Goal: Task Accomplishment & Management: Use online tool/utility

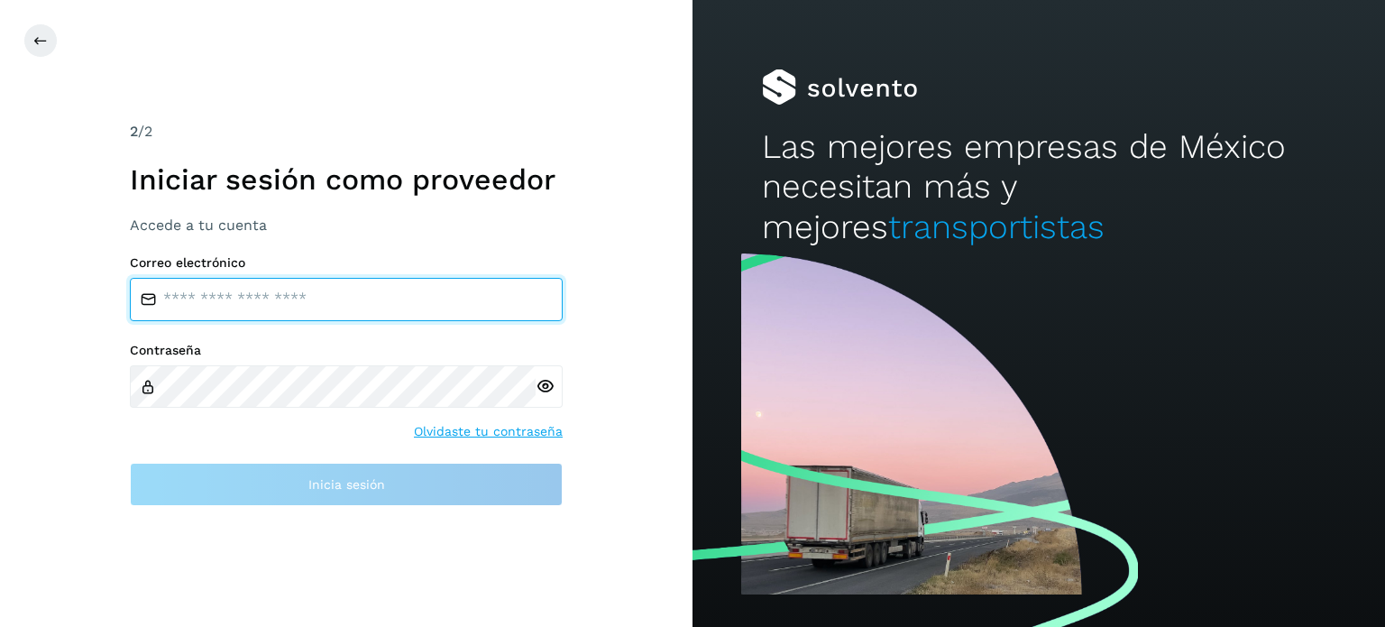
type input "**********"
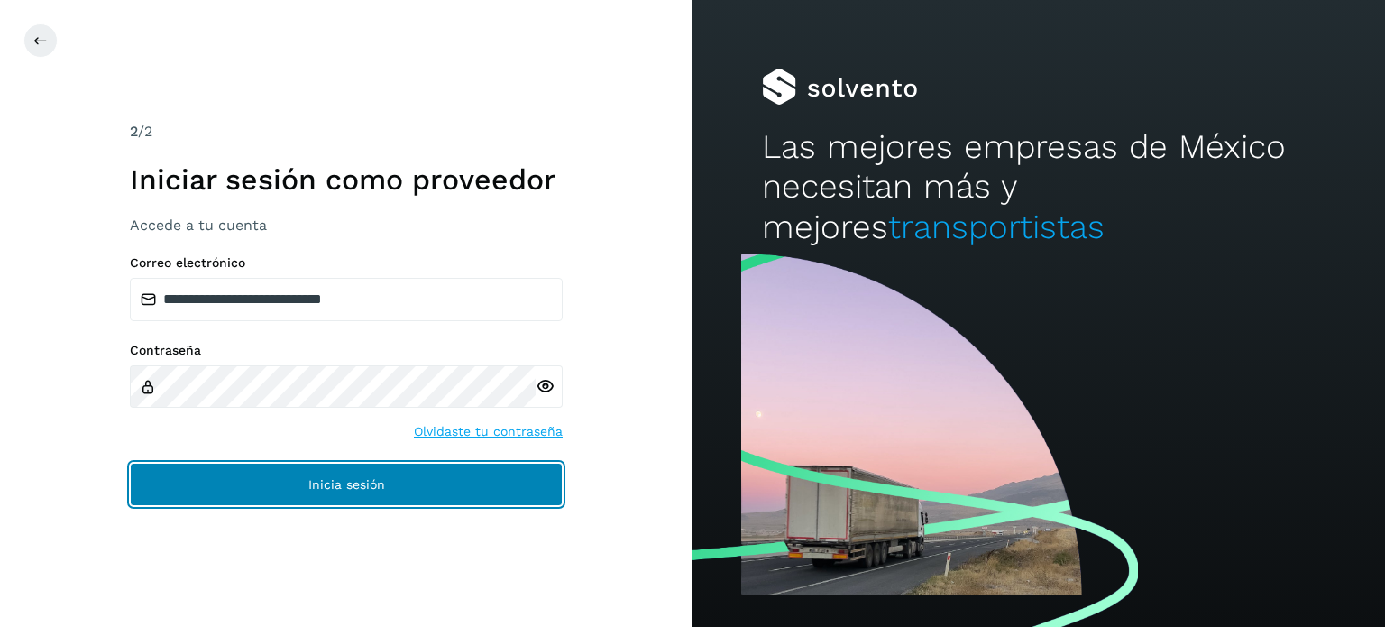
click at [170, 489] on button "Inicia sesión" at bounding box center [346, 484] width 433 height 43
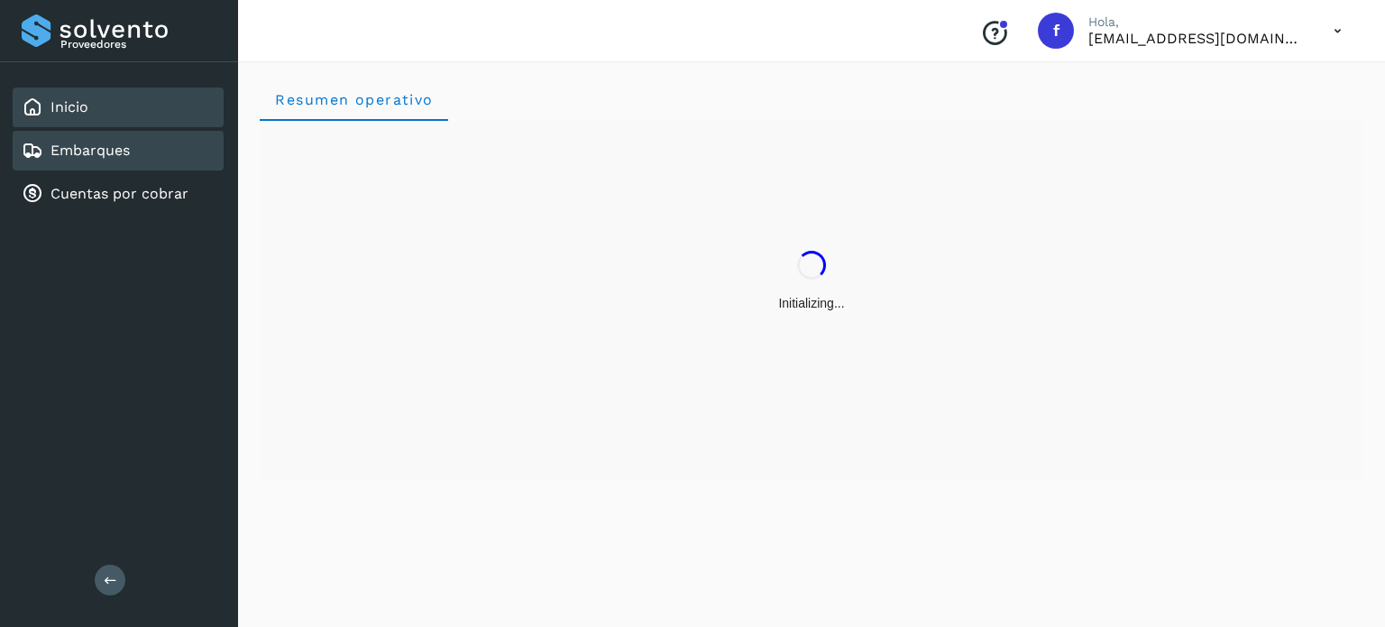
click at [109, 151] on link "Embarques" at bounding box center [90, 150] width 79 height 17
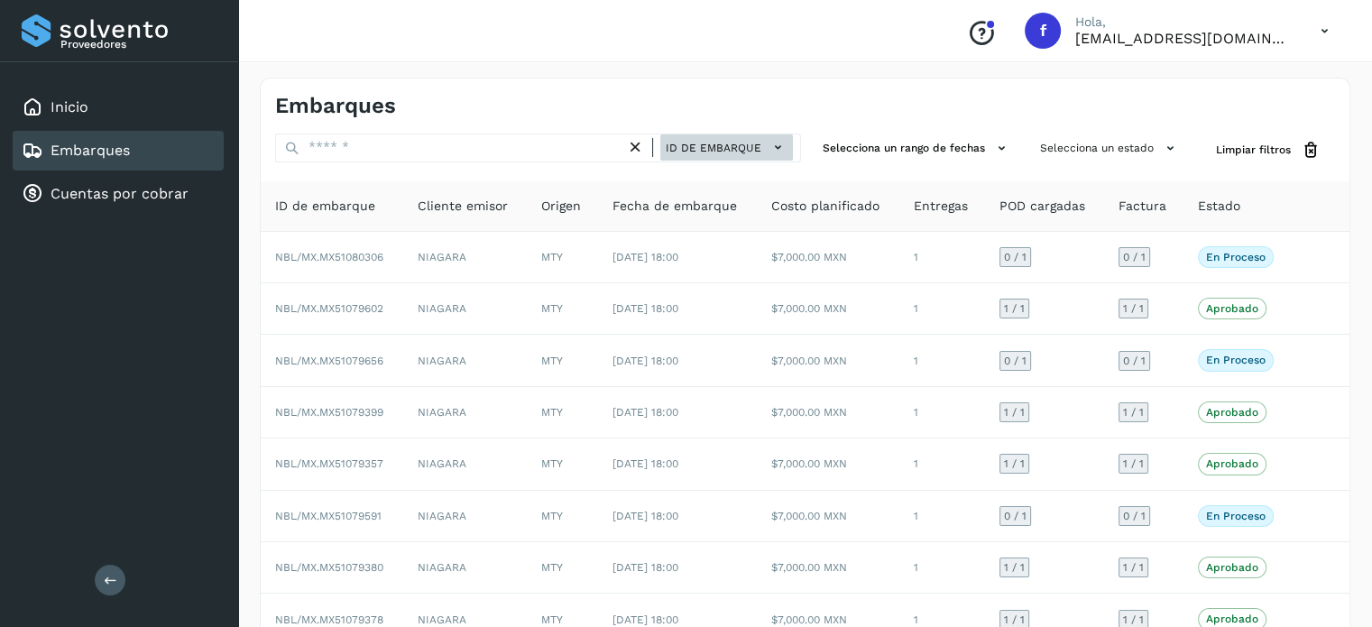
click at [750, 142] on span "ID de embarque" at bounding box center [714, 148] width 96 height 16
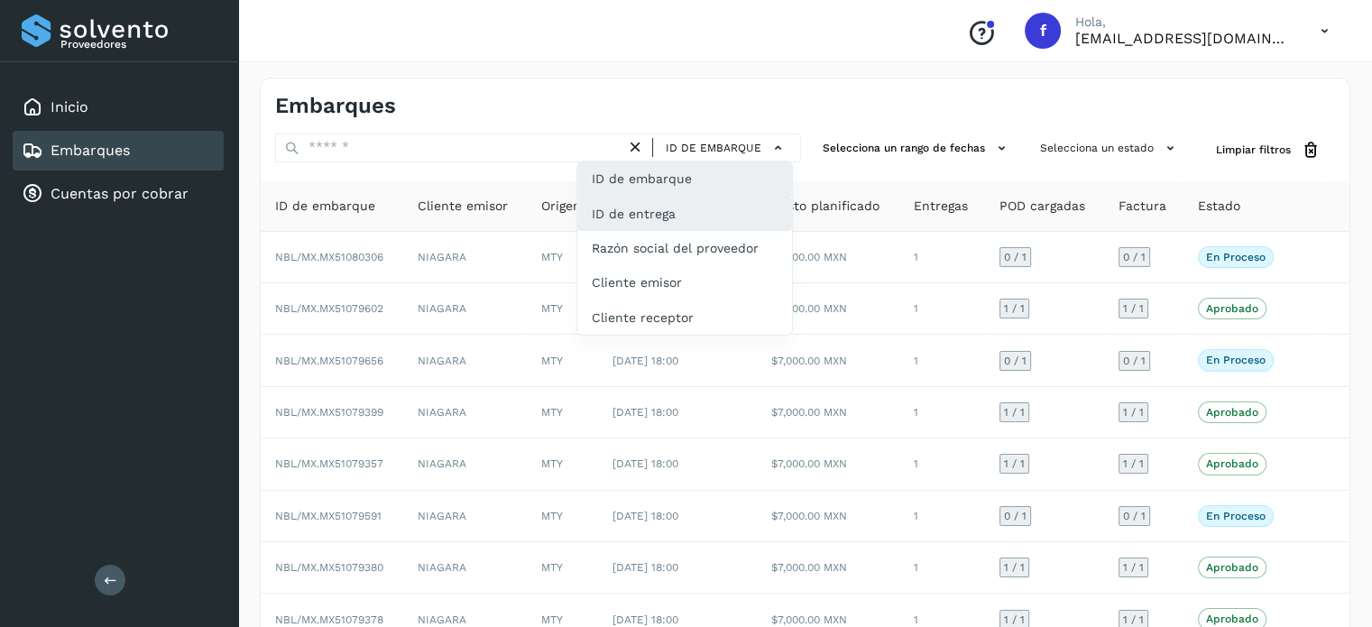
click at [682, 213] on div "ID de entrega" at bounding box center [684, 214] width 215 height 34
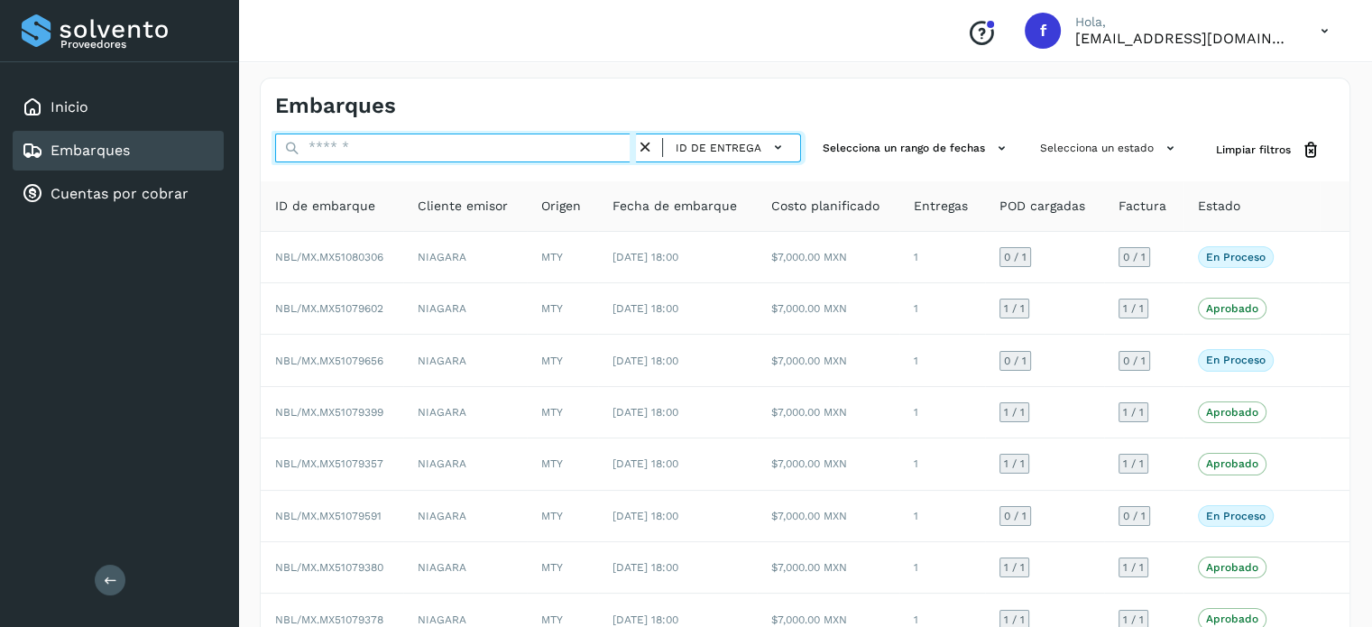
click at [371, 148] on input "text" at bounding box center [455, 147] width 361 height 29
paste input "*********"
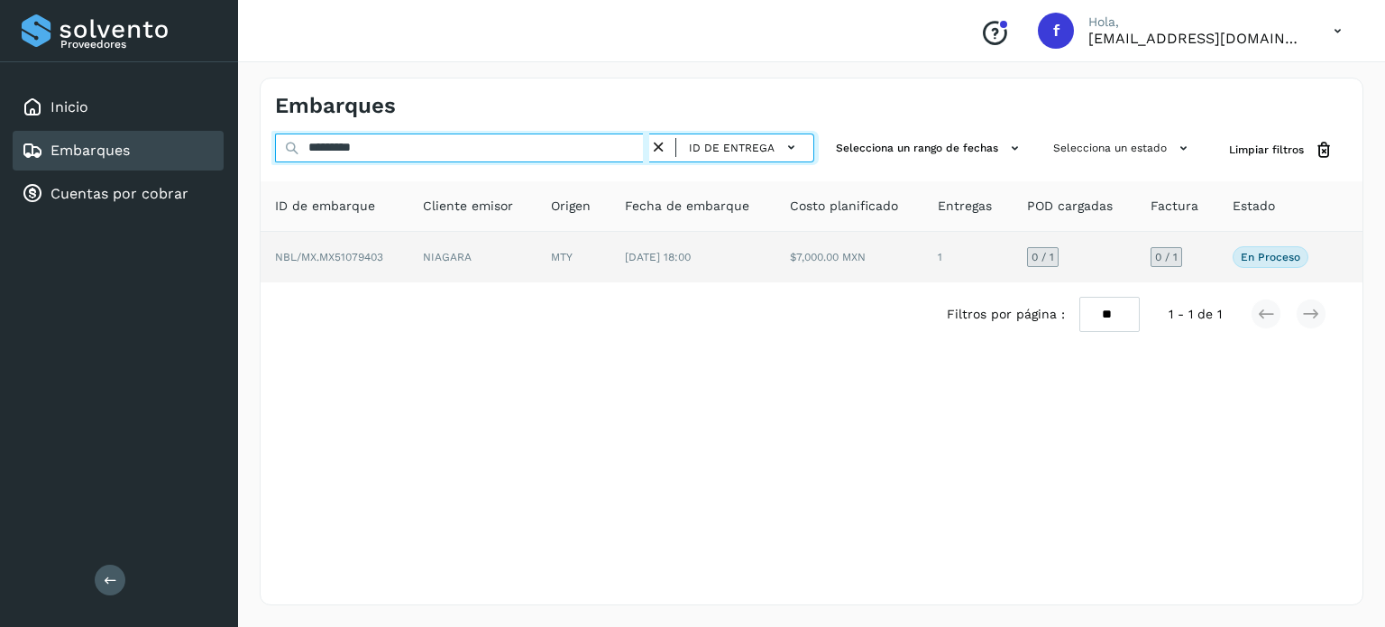
type input "*********"
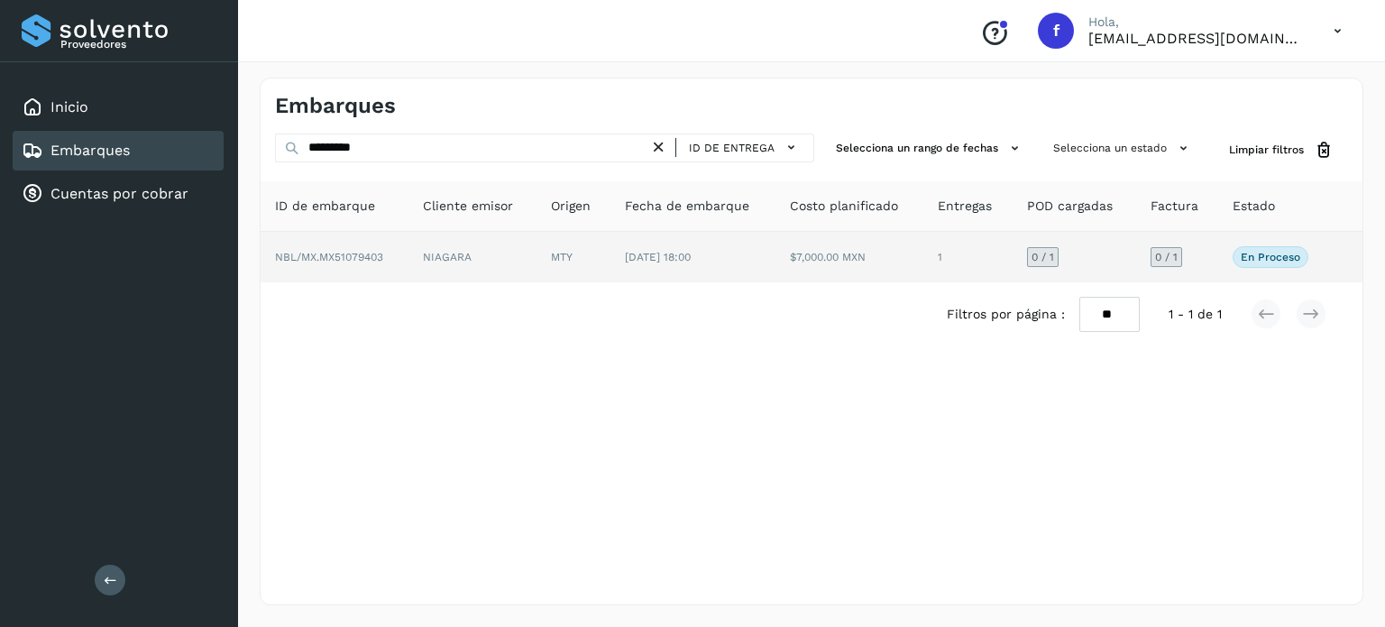
click at [333, 252] on span "NBL/MX.MX51079403" at bounding box center [329, 257] width 108 height 13
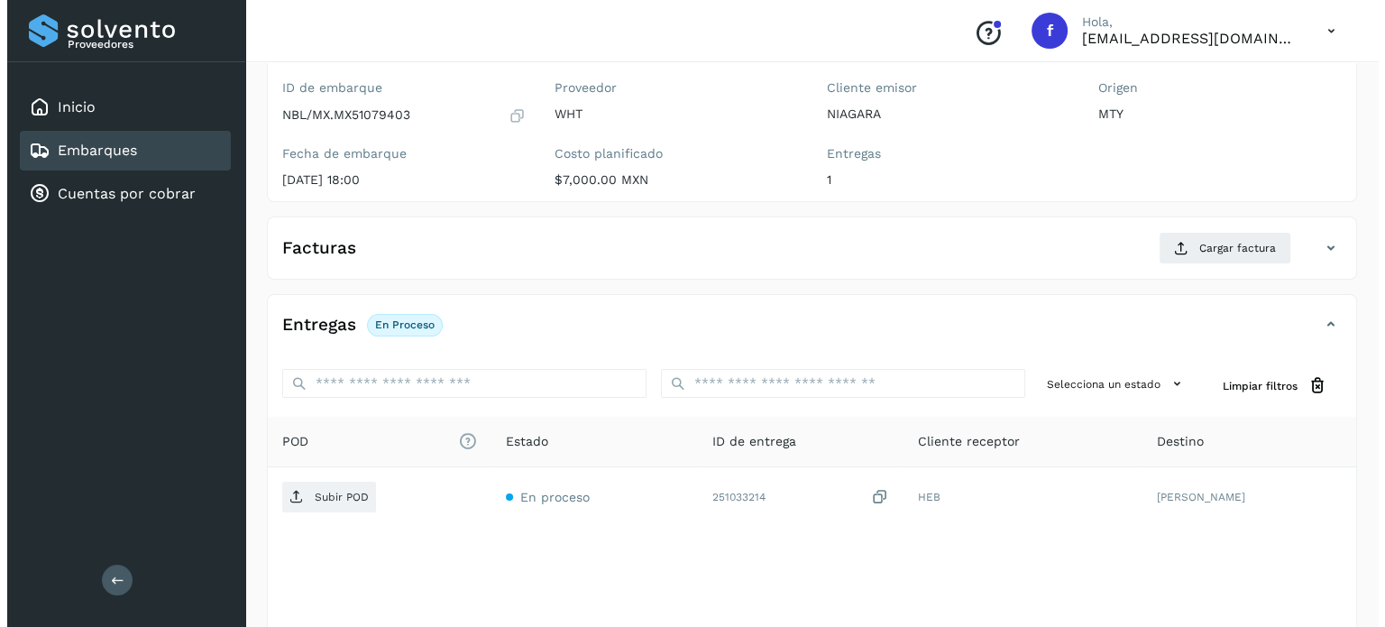
scroll to position [229, 0]
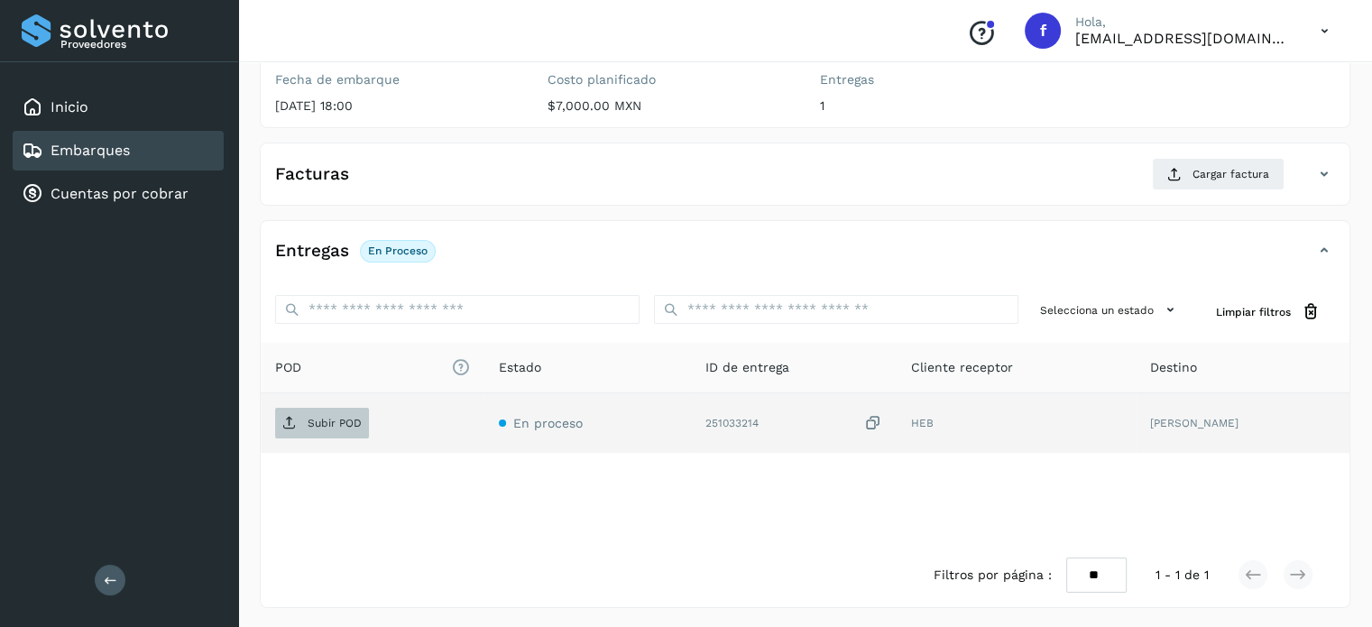
click at [334, 420] on p "Subir POD" at bounding box center [335, 423] width 54 height 13
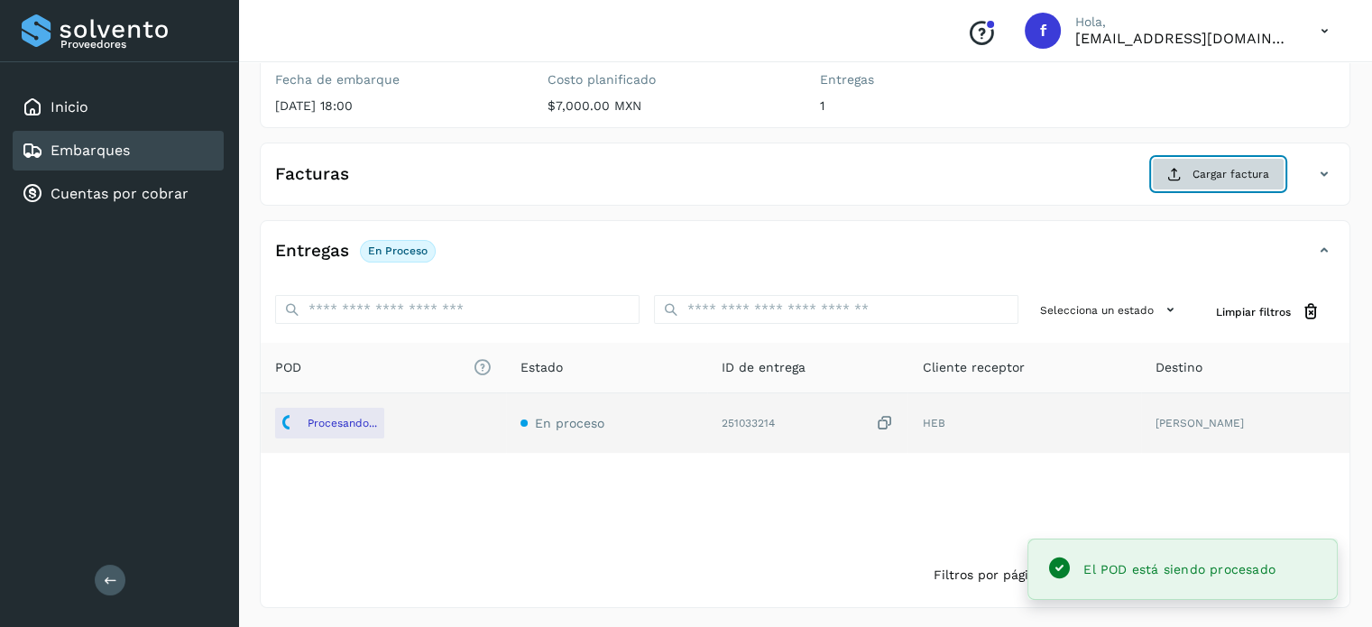
click at [1199, 166] on span "Cargar factura" at bounding box center [1230, 174] width 77 height 16
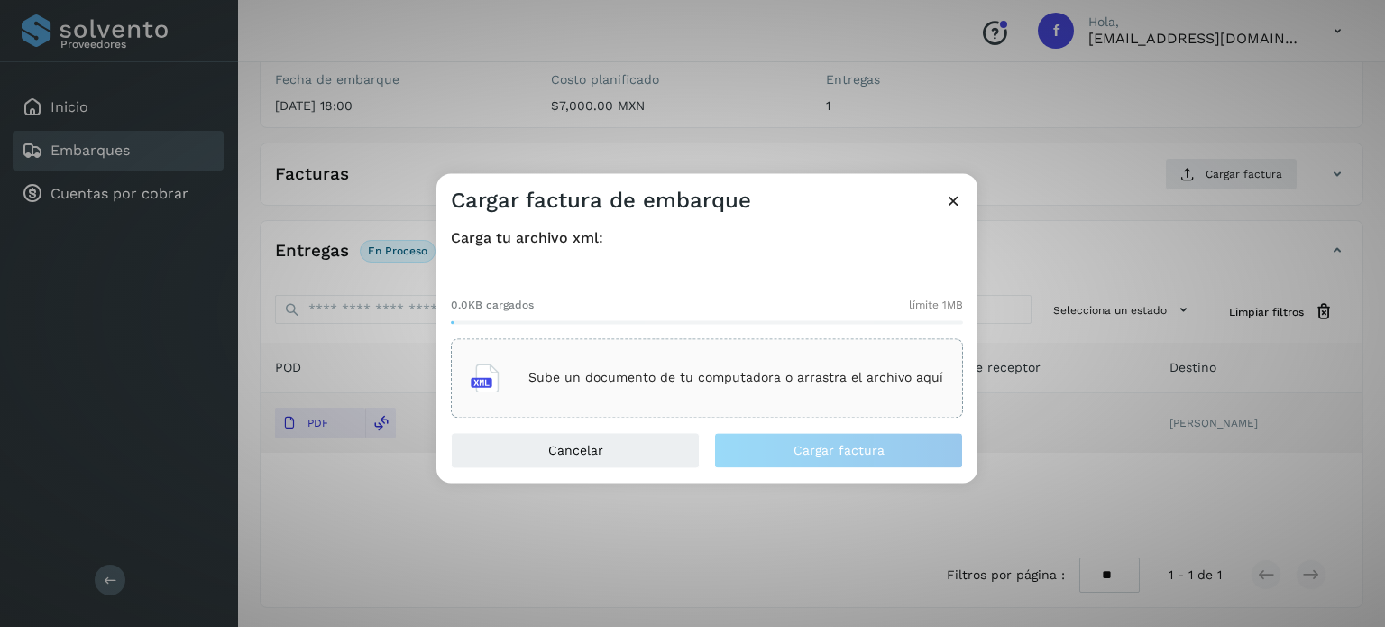
click at [646, 368] on div "Sube un documento de tu computadora o arrastra el archivo aquí" at bounding box center [707, 378] width 473 height 49
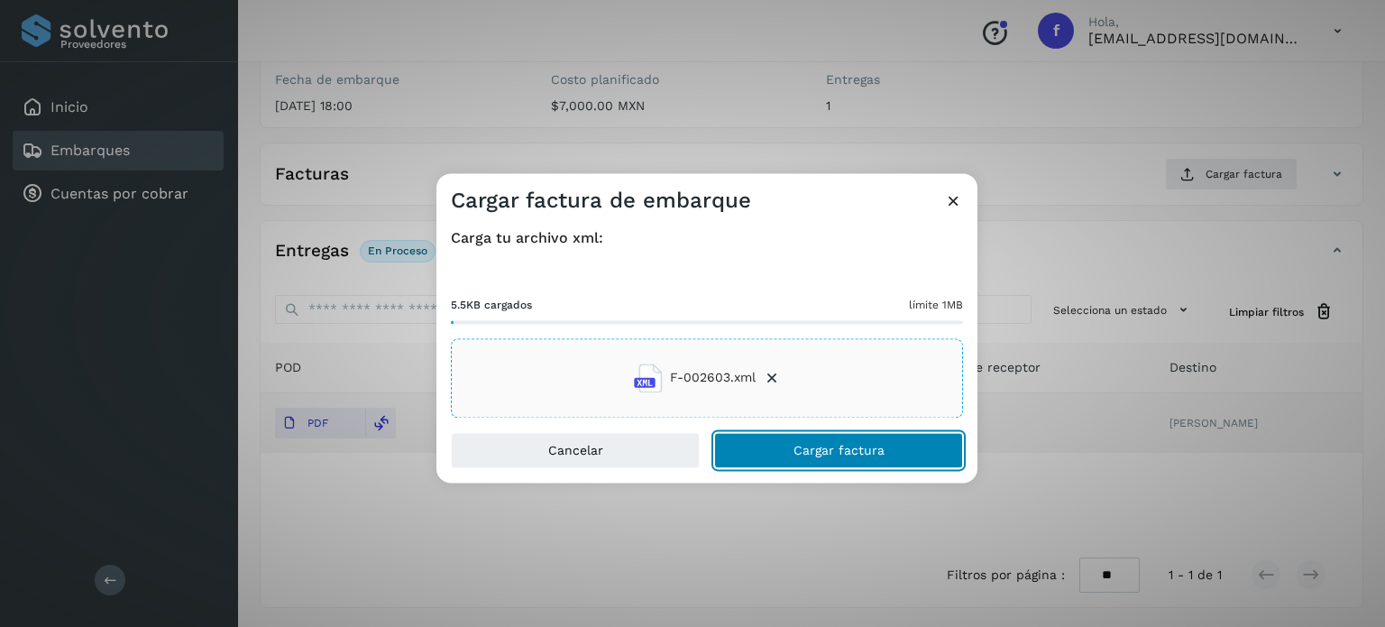
click at [781, 446] on button "Cargar factura" at bounding box center [838, 450] width 249 height 36
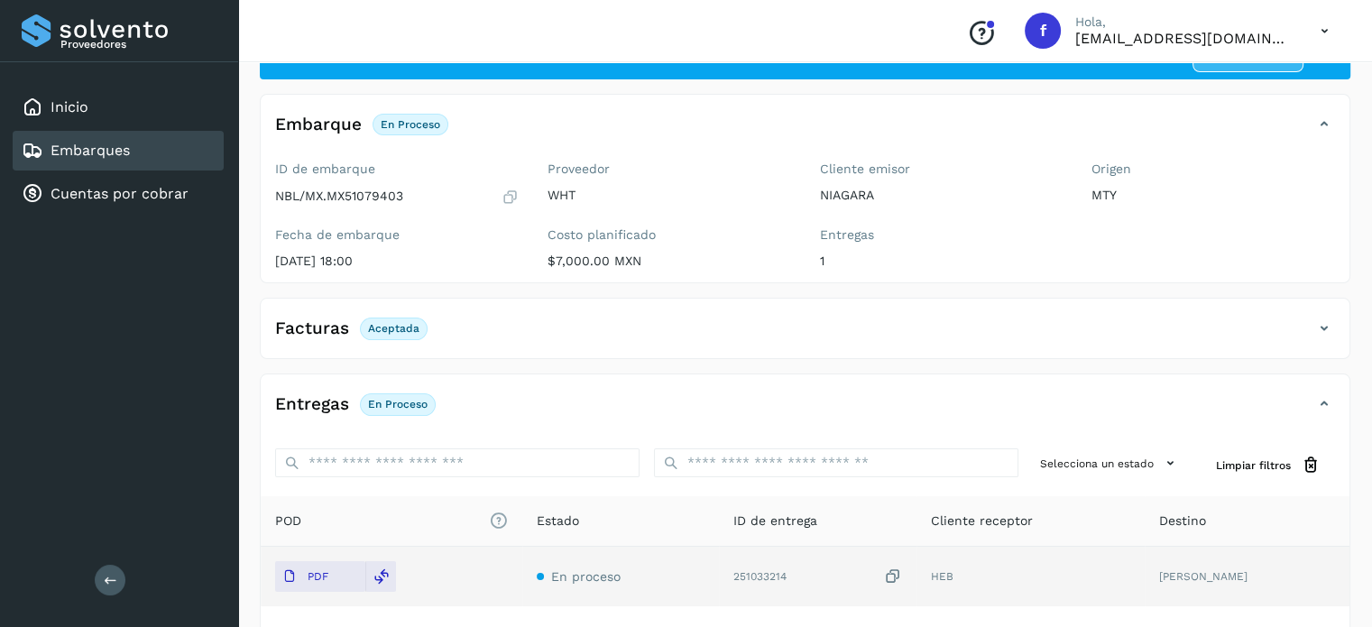
scroll to position [0, 0]
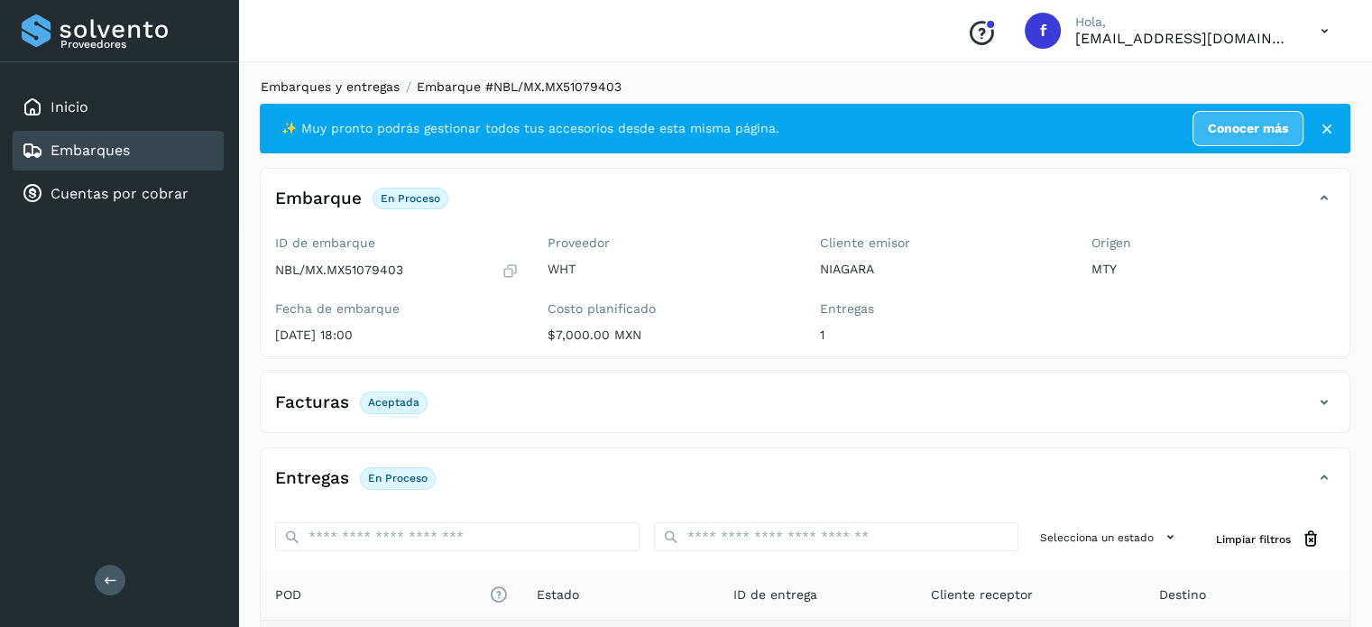
click at [336, 86] on link "Embarques y entregas" at bounding box center [330, 86] width 139 height 14
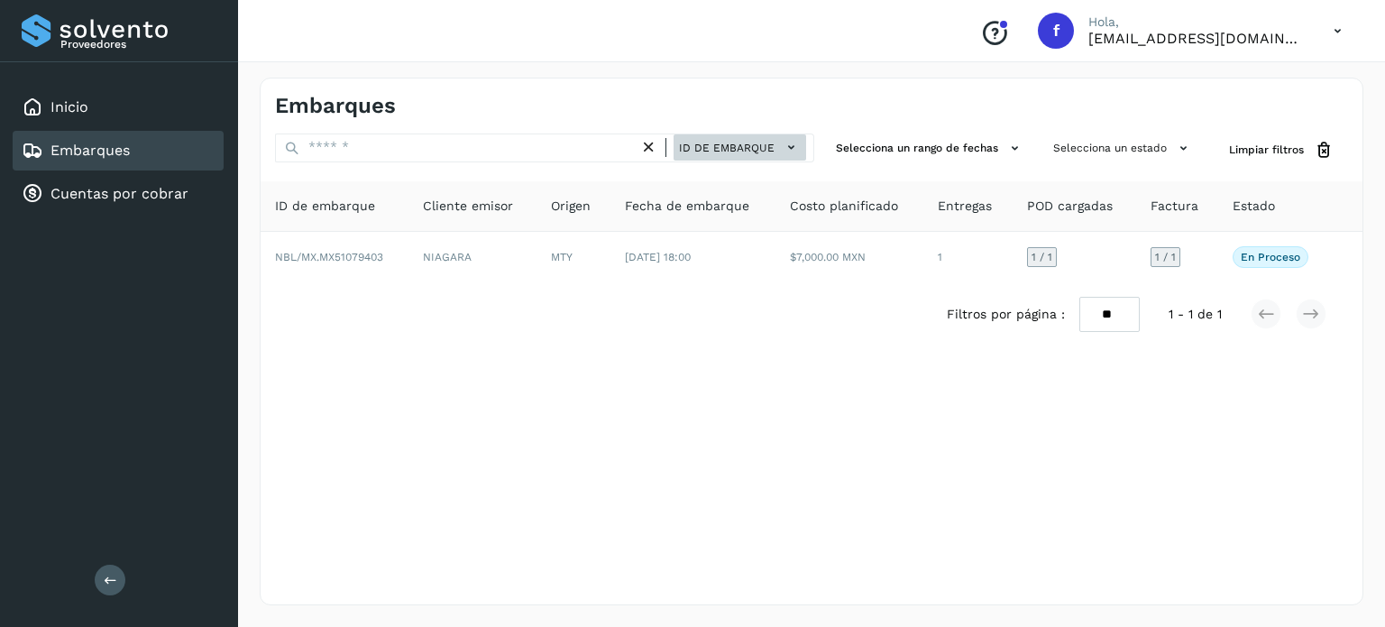
click at [722, 147] on span "ID de embarque" at bounding box center [727, 148] width 96 height 16
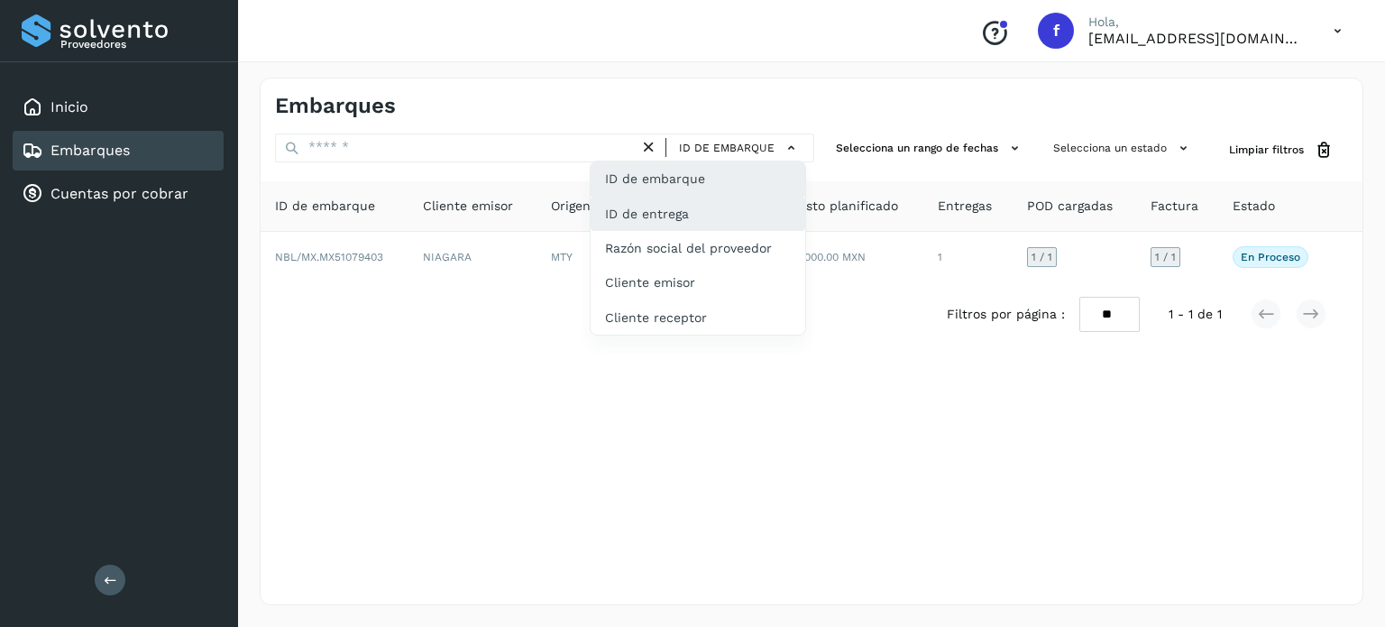
drag, startPoint x: 692, startPoint y: 202, endPoint x: 677, endPoint y: 211, distance: 17.0
click at [692, 203] on div "ID de entrega" at bounding box center [698, 214] width 215 height 34
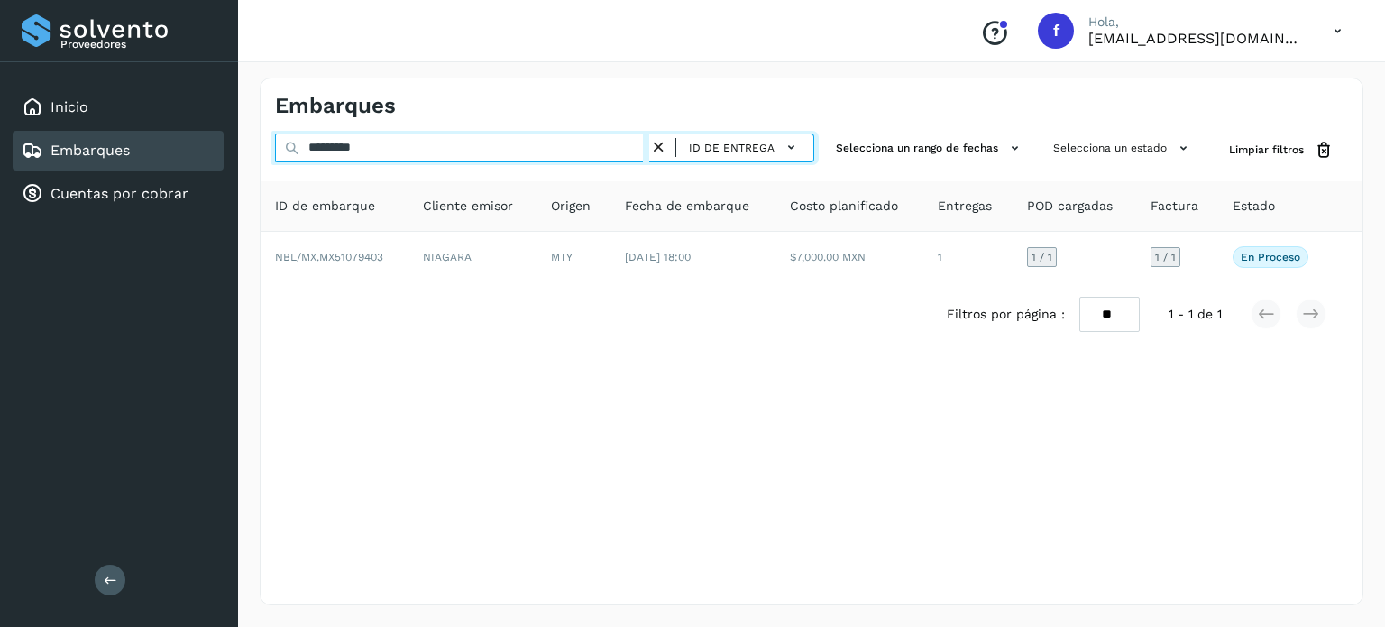
drag, startPoint x: 410, startPoint y: 140, endPoint x: 236, endPoint y: 151, distance: 174.4
click at [231, 152] on div "Proveedores Inicio Embarques Cuentas por cobrar Salir Conoce nuestros beneficio…" at bounding box center [692, 313] width 1385 height 627
paste input "*"
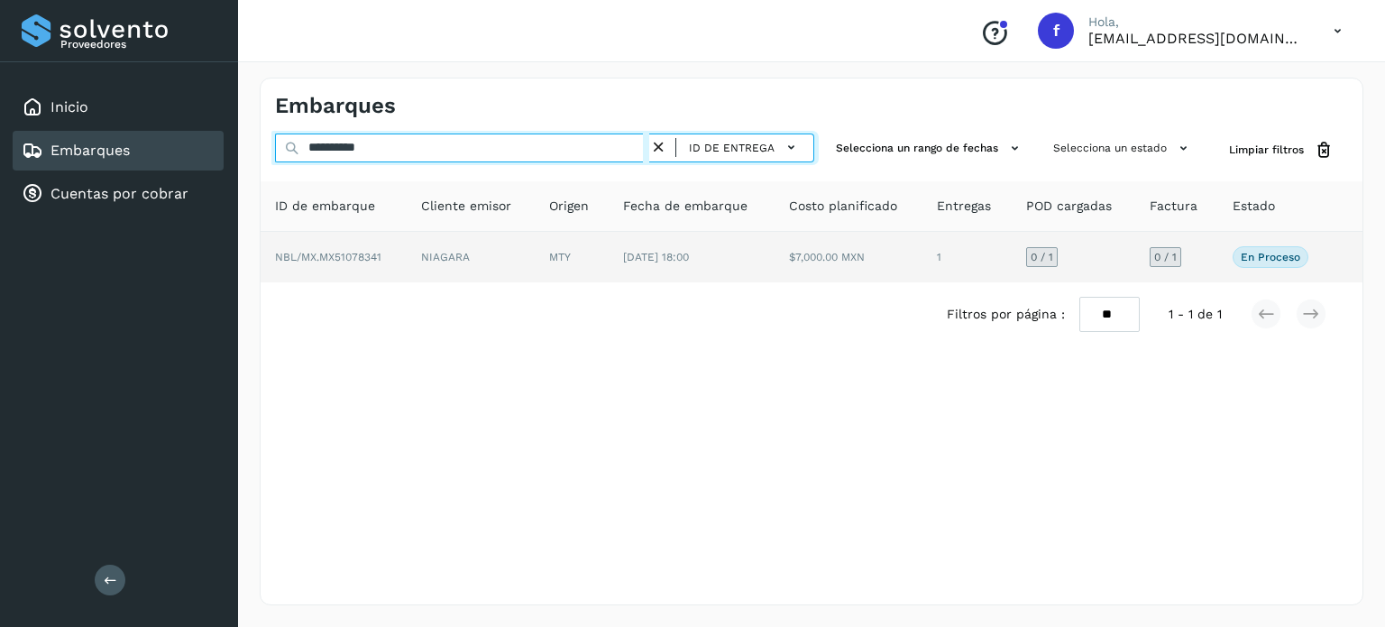
type input "**********"
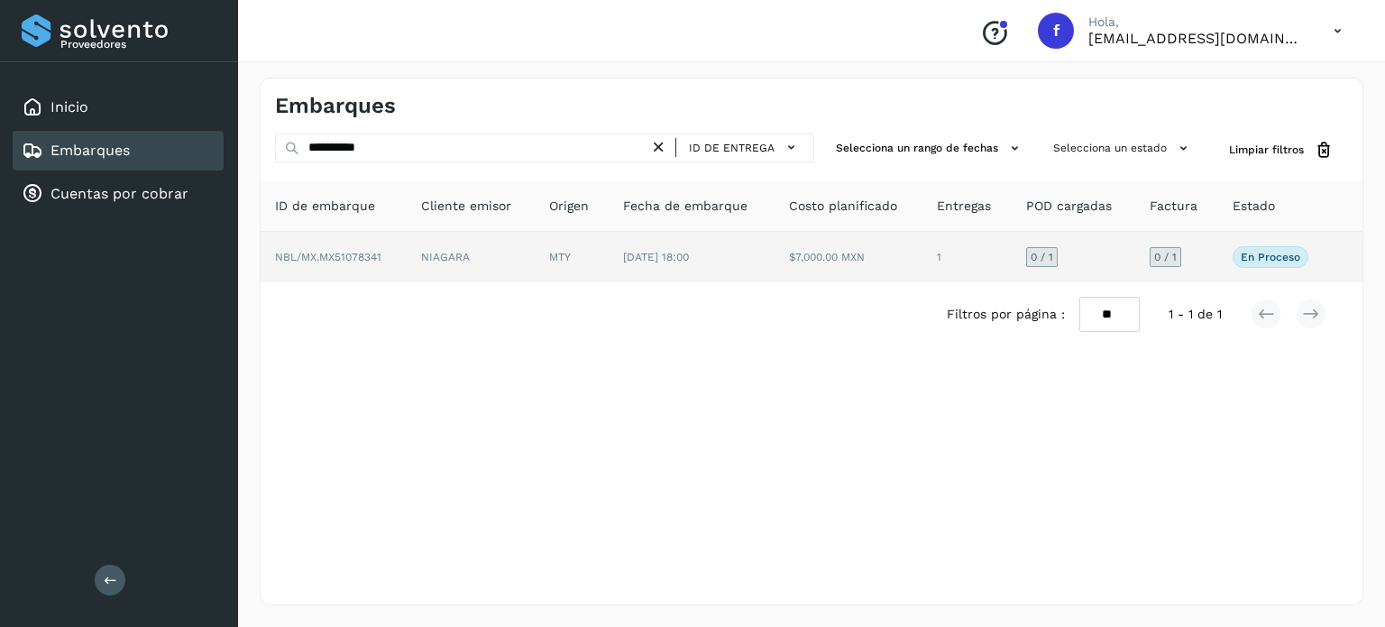
click at [334, 255] on span "NBL/MX.MX51078341" at bounding box center [328, 257] width 106 height 13
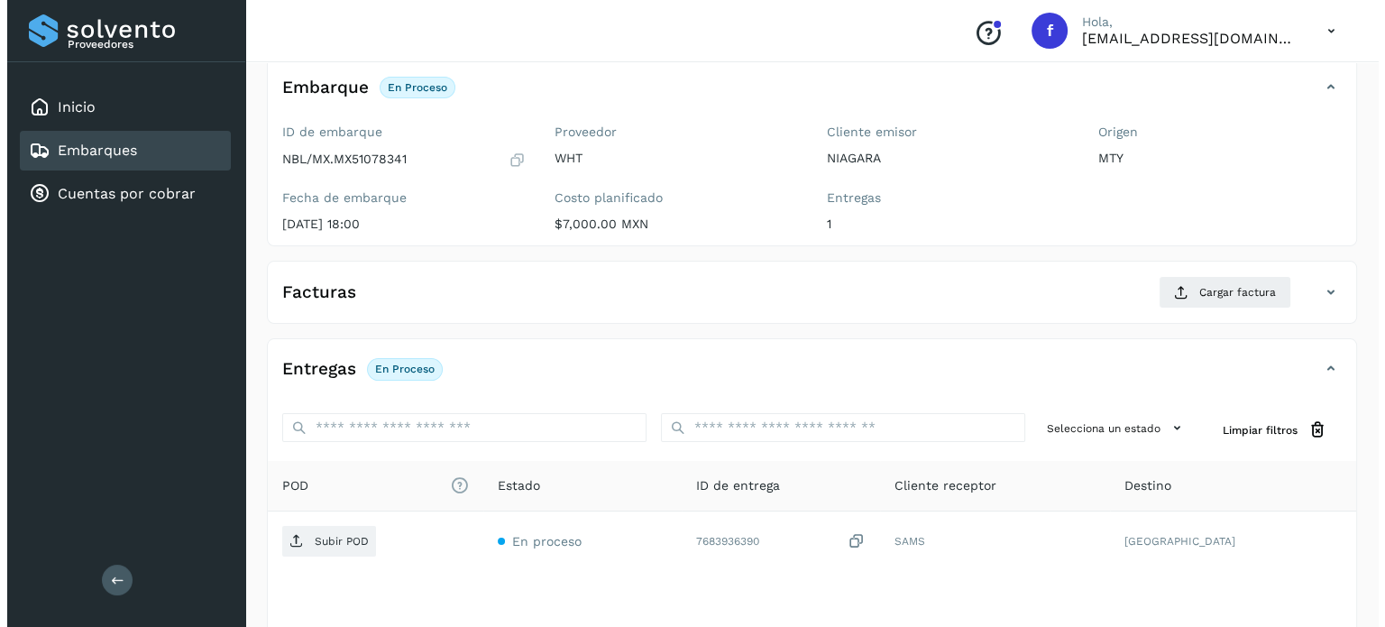
scroll to position [229, 0]
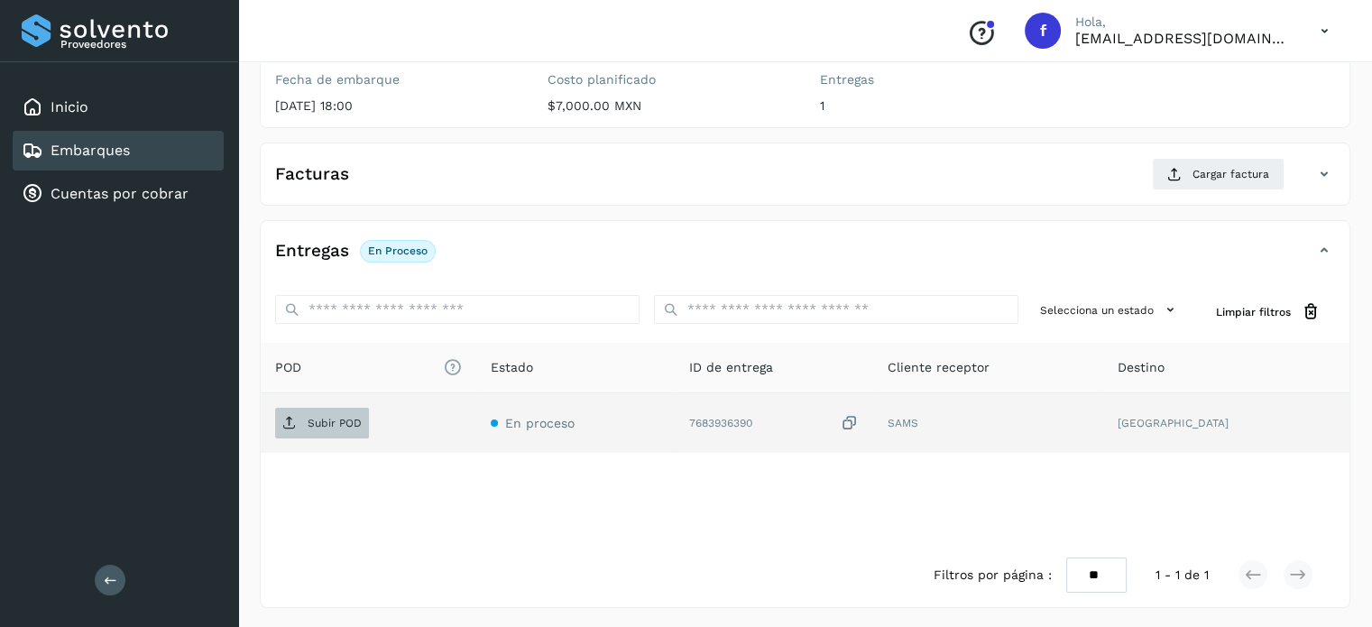
click at [327, 410] on span "Subir POD" at bounding box center [322, 423] width 94 height 29
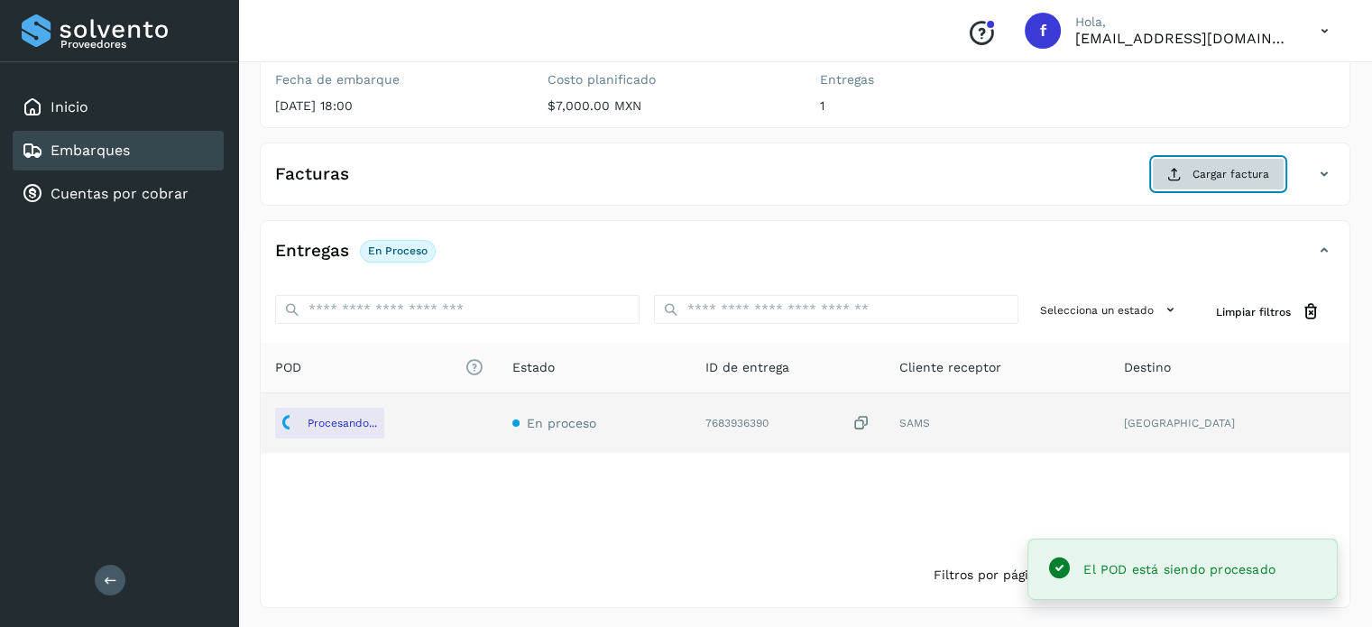
click at [1242, 173] on span "Cargar factura" at bounding box center [1230, 174] width 77 height 16
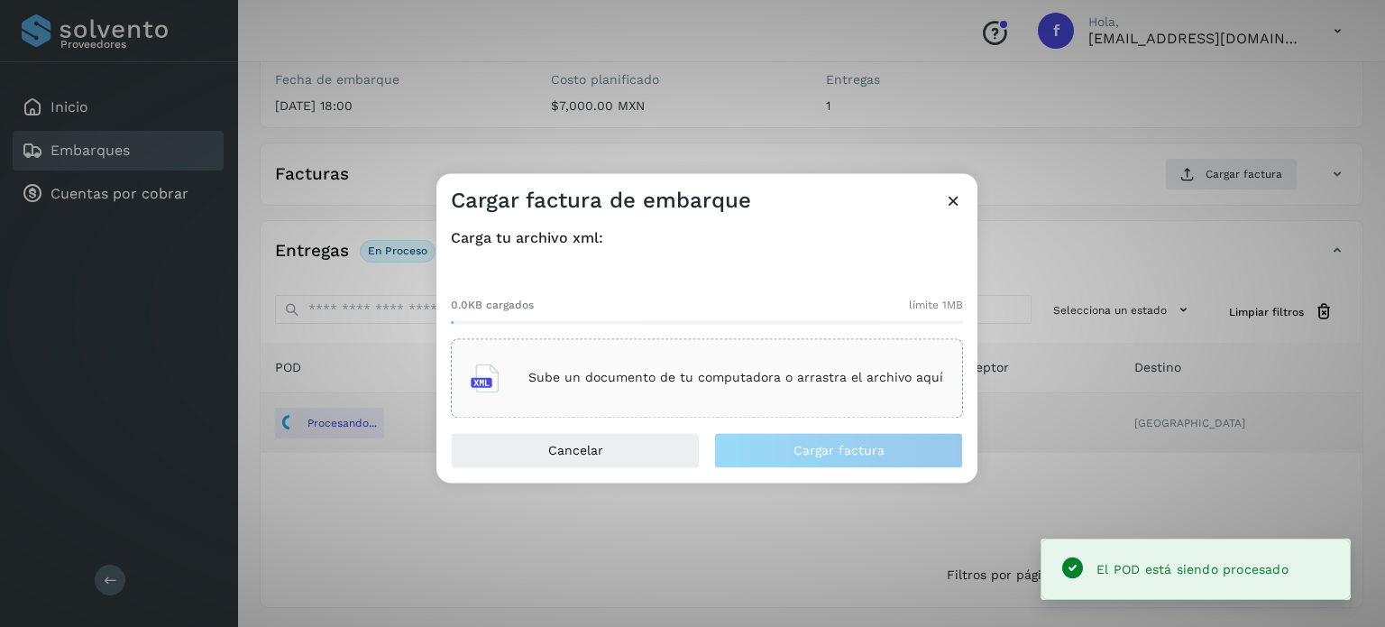
click at [606, 389] on div "Sube un documento de tu computadora o arrastra el archivo aquí" at bounding box center [707, 378] width 473 height 49
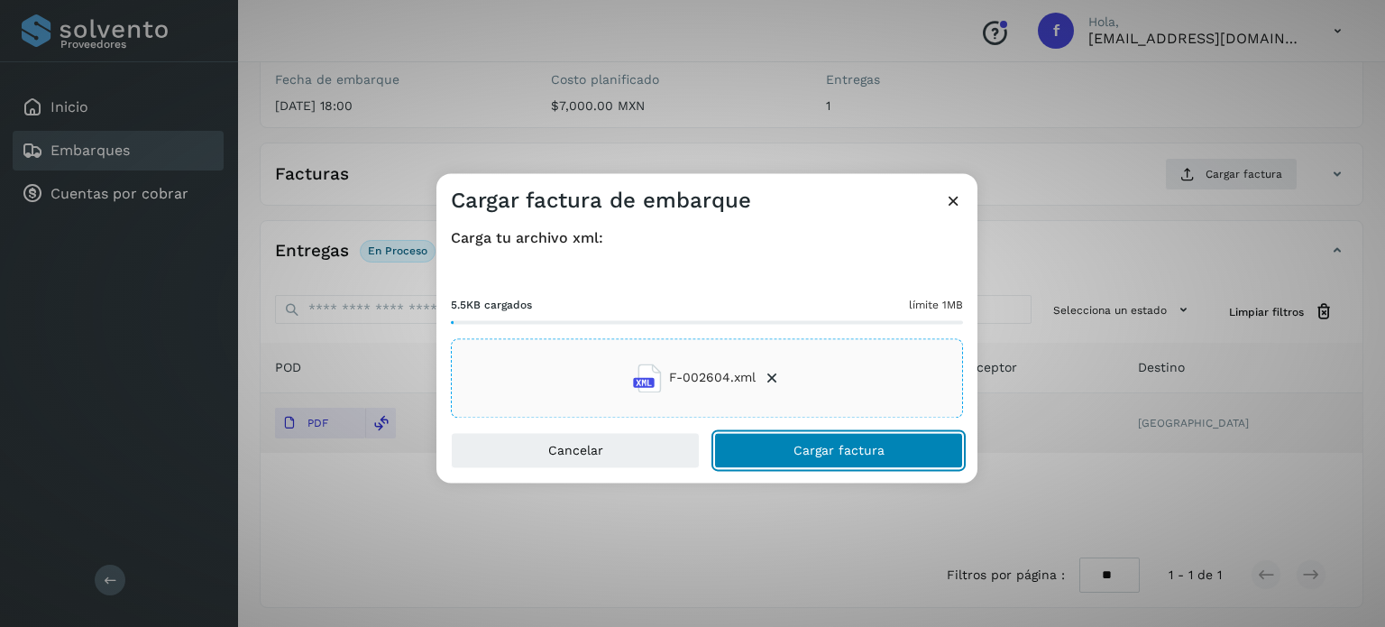
click at [854, 450] on span "Cargar factura" at bounding box center [839, 450] width 91 height 13
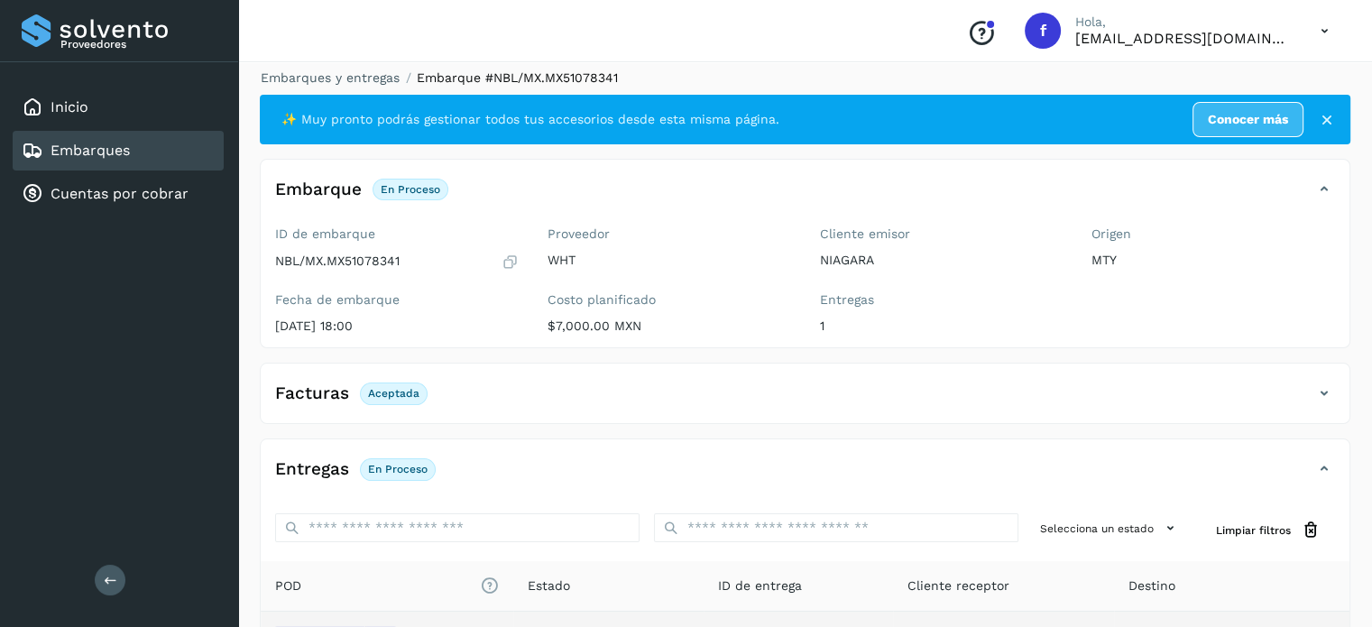
scroll to position [0, 0]
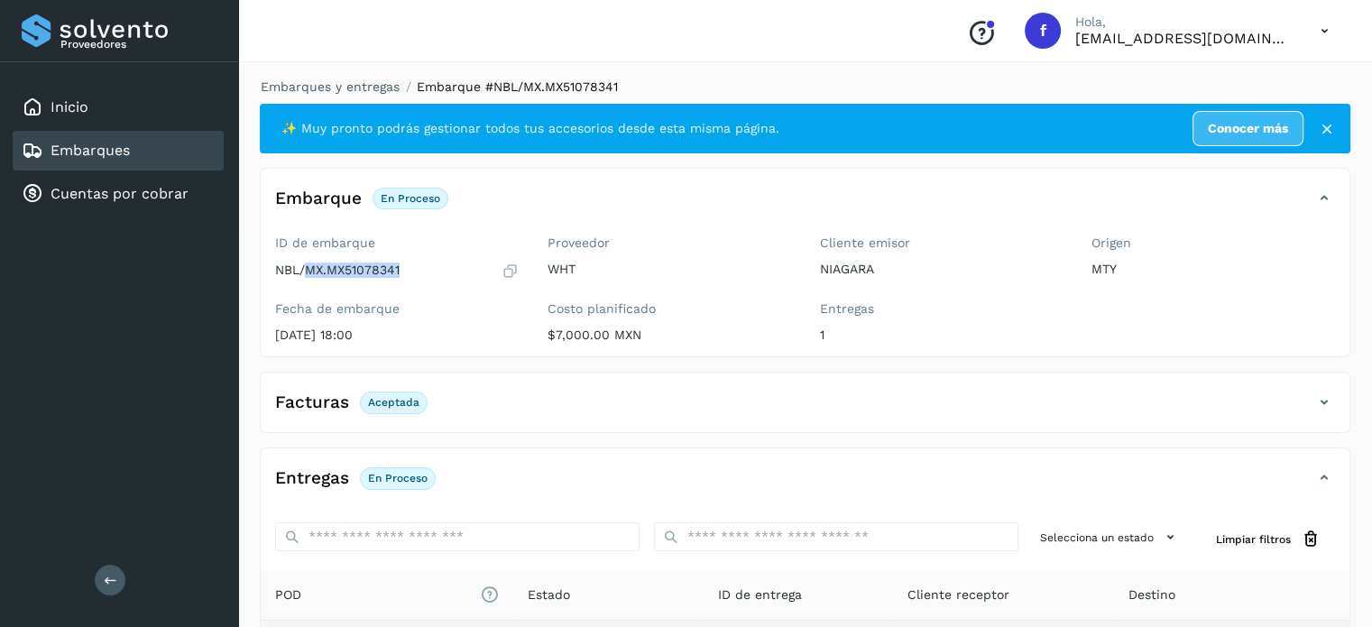
drag, startPoint x: 307, startPoint y: 272, endPoint x: 403, endPoint y: 266, distance: 96.7
click at [403, 266] on div "NBL/MX.MX51078341" at bounding box center [397, 271] width 244 height 18
copy p "MX.MX51078341"
click at [317, 82] on link "Embarques y entregas" at bounding box center [330, 86] width 139 height 14
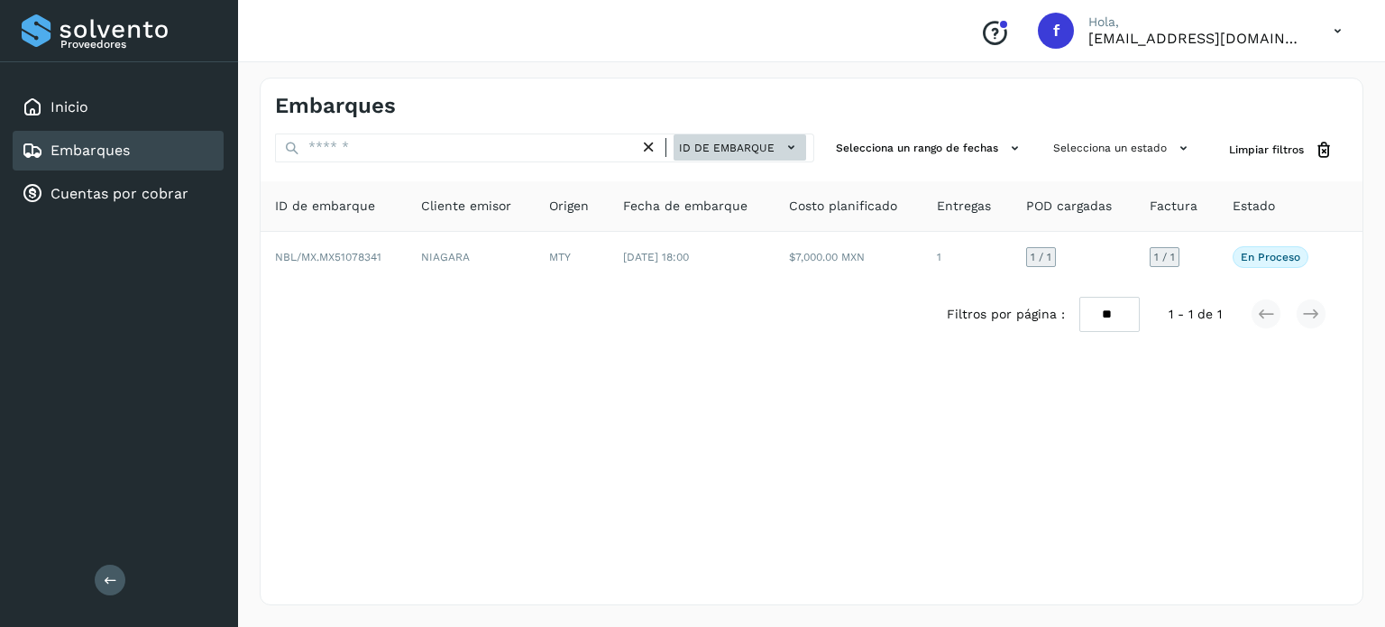
drag, startPoint x: 704, startPoint y: 129, endPoint x: 746, endPoint y: 154, distance: 48.6
click at [717, 133] on div "Embarques ID de embarque Selecciona un rango de fechas Selecciona un estado Lim…" at bounding box center [812, 342] width 1104 height 528
click at [747, 142] on span "ID de embarque" at bounding box center [727, 148] width 96 height 16
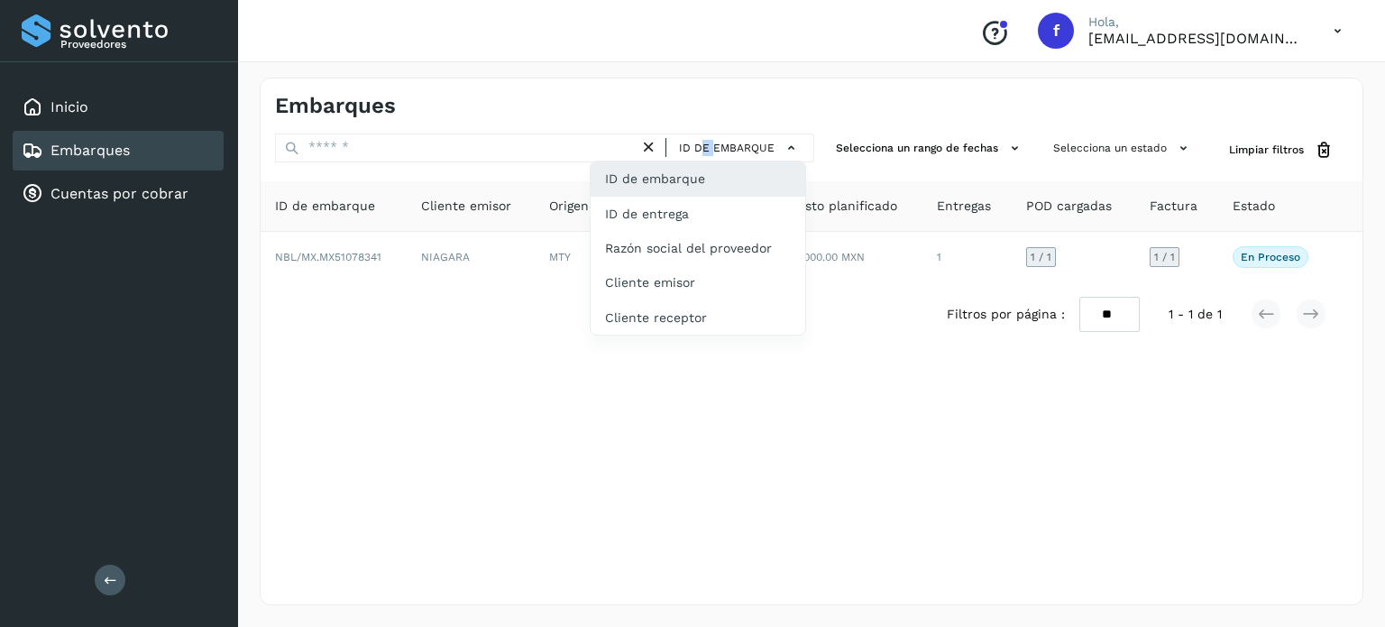
drag, startPoint x: 660, startPoint y: 220, endPoint x: 294, endPoint y: 169, distance: 369.8
click at [659, 219] on div "ID de entrega" at bounding box center [698, 214] width 215 height 34
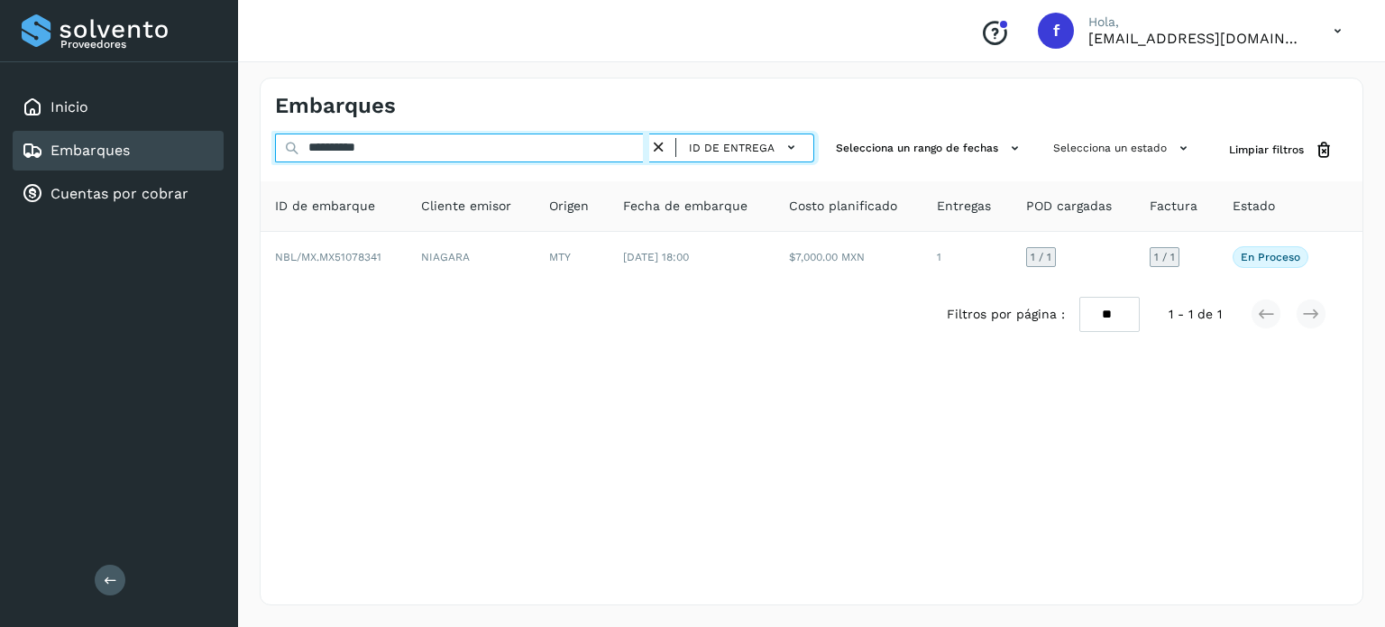
click at [233, 133] on div "**********" at bounding box center [692, 313] width 1385 height 627
paste input "text"
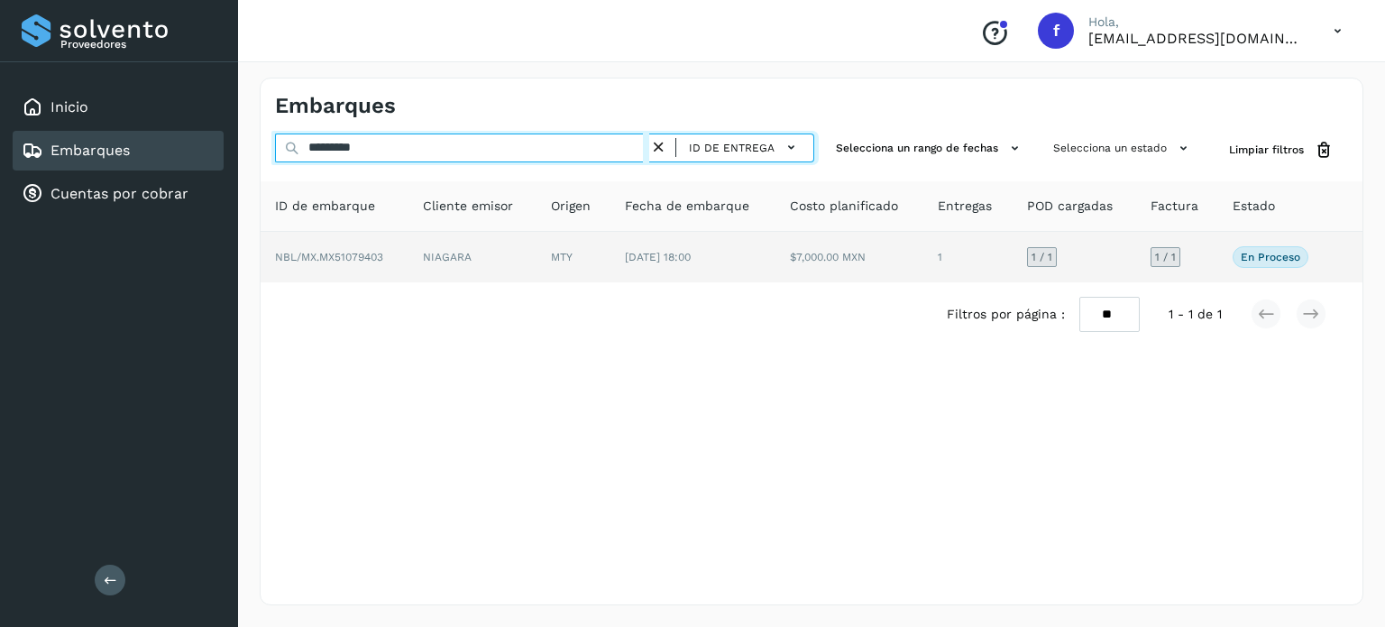
type input "*********"
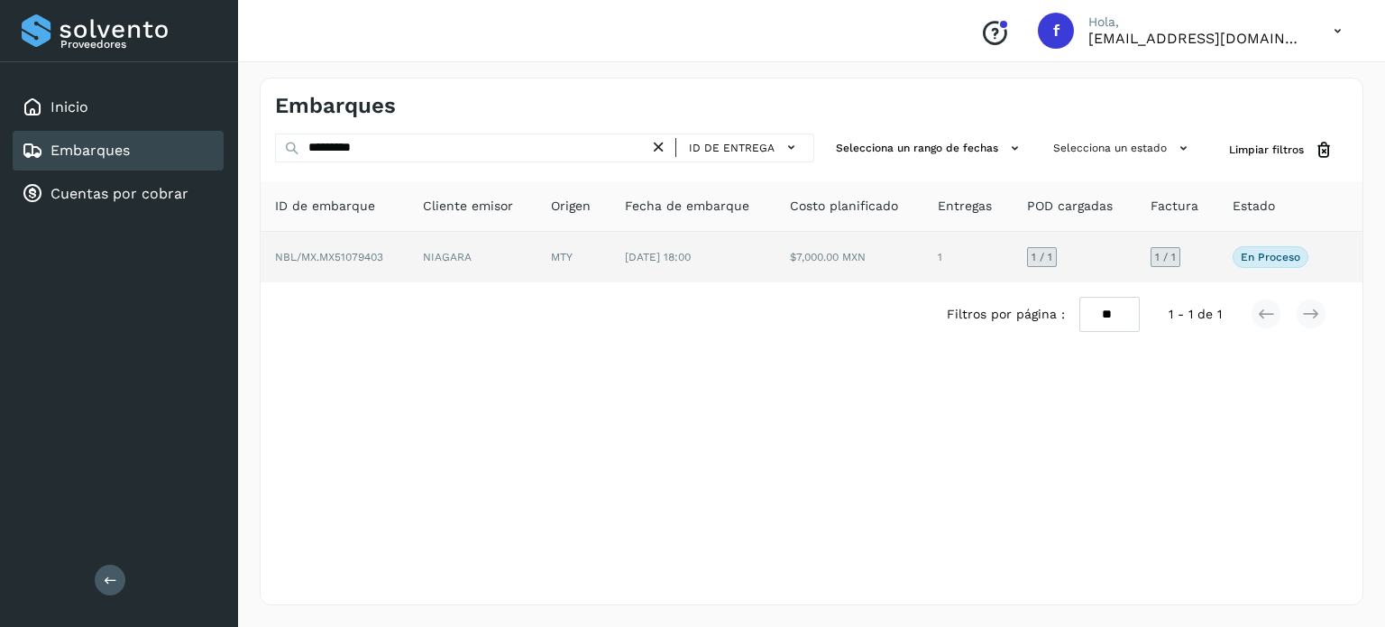
click at [352, 260] on span "NBL/MX.MX51079403" at bounding box center [329, 257] width 108 height 13
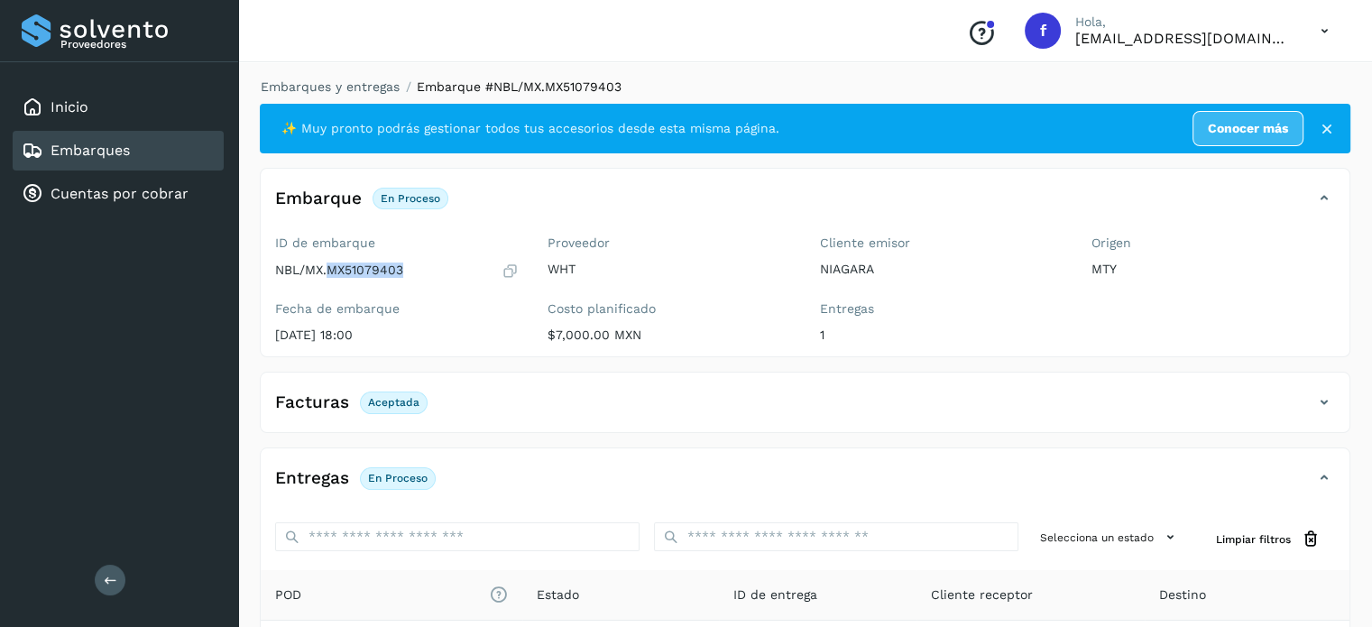
drag, startPoint x: 403, startPoint y: 266, endPoint x: 328, endPoint y: 275, distance: 75.4
click at [328, 275] on div "NBL/MX.MX51079403" at bounding box center [397, 271] width 244 height 18
copy p "MX51079403"
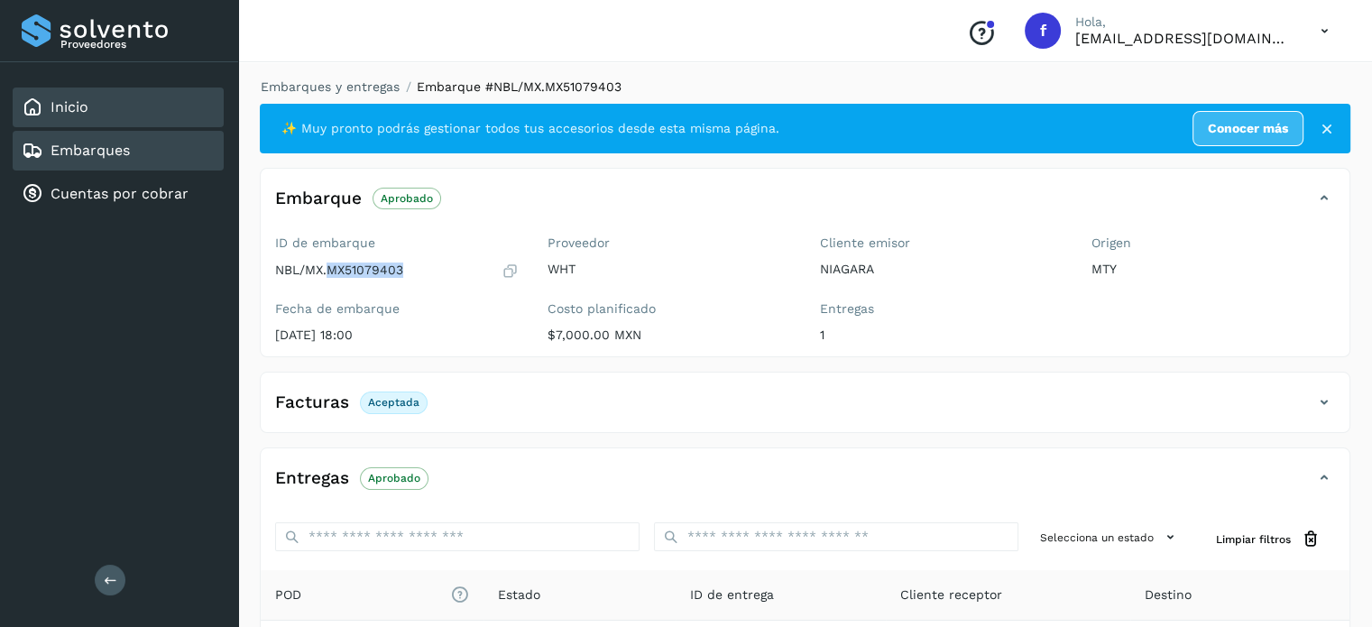
click at [51, 106] on link "Inicio" at bounding box center [70, 106] width 38 height 17
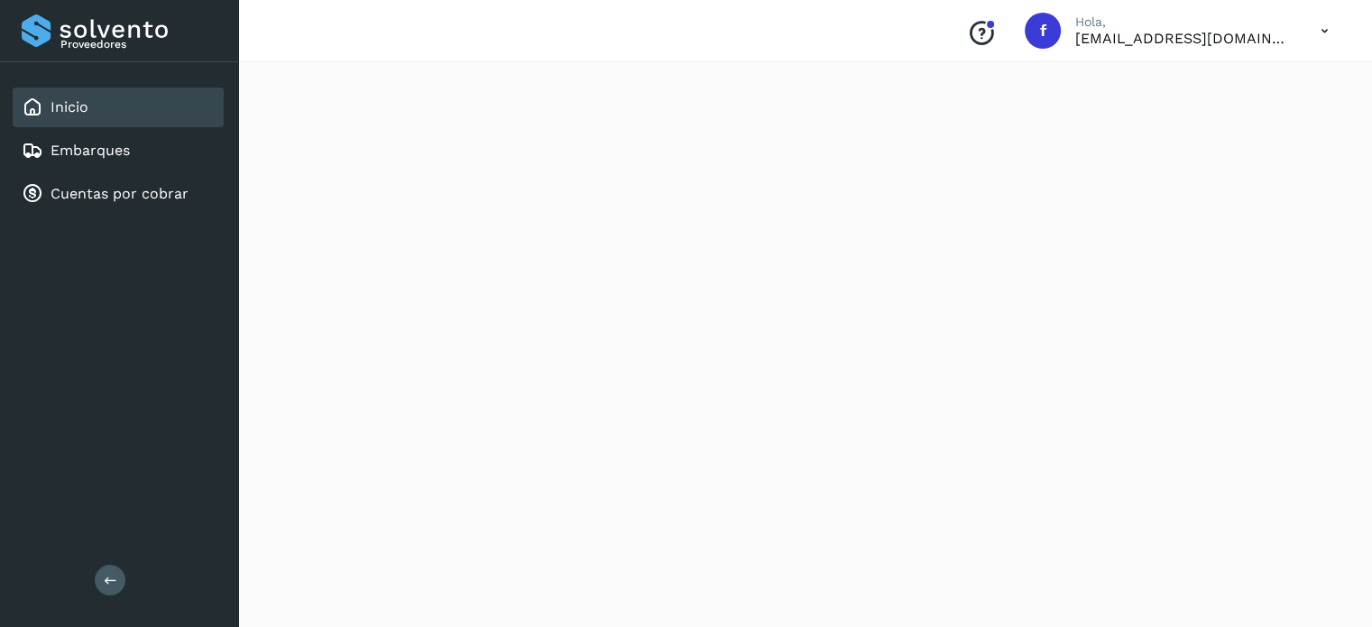
scroll to position [1670, 0]
